Goal: Information Seeking & Learning: Learn about a topic

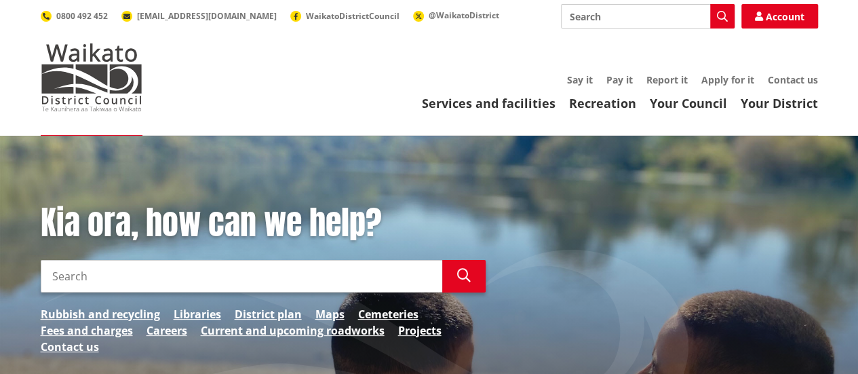
click at [159, 280] on input "Search" at bounding box center [242, 276] width 402 height 33
type input "funding"
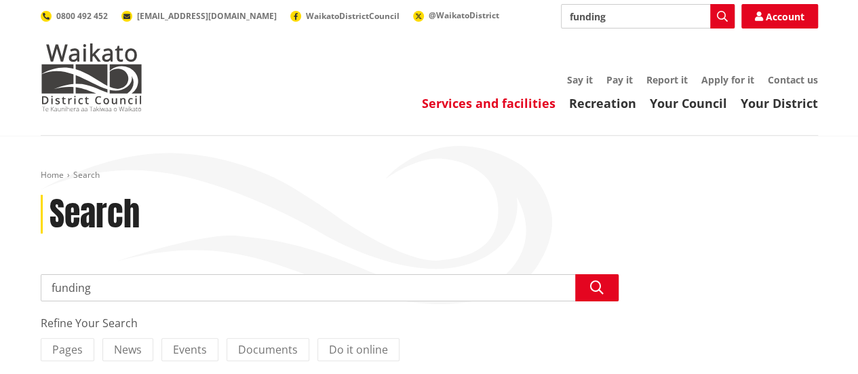
click at [493, 105] on link "Services and facilities" at bounding box center [489, 103] width 134 height 16
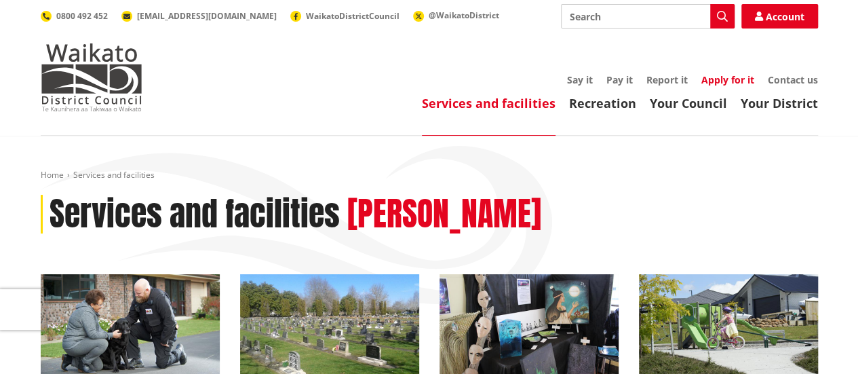
click at [725, 77] on link "Apply for it" at bounding box center [728, 79] width 53 height 13
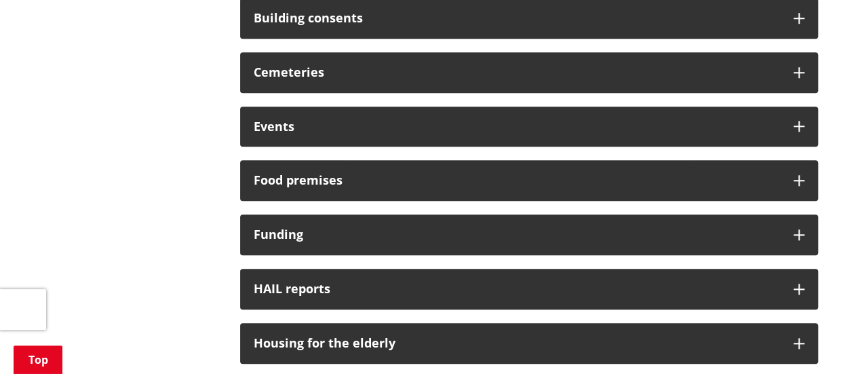
scroll to position [611, 0]
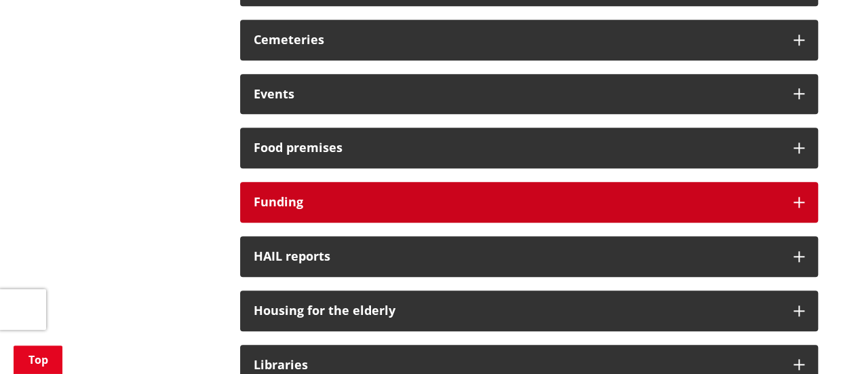
click at [412, 196] on h3 "Funding" at bounding box center [517, 202] width 527 height 14
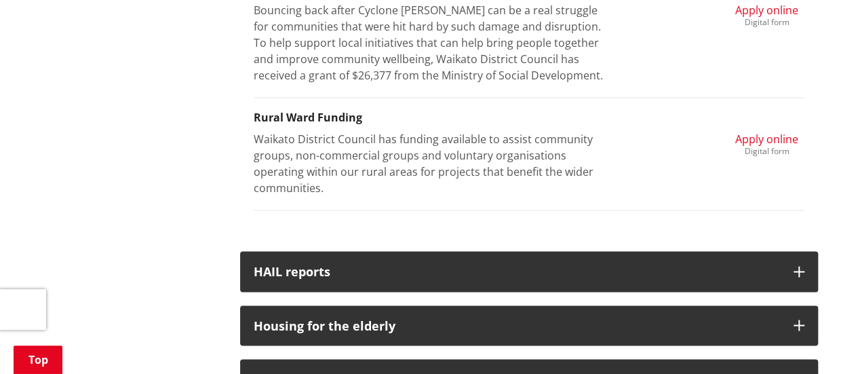
scroll to position [814, 0]
